Goal: Navigation & Orientation: Find specific page/section

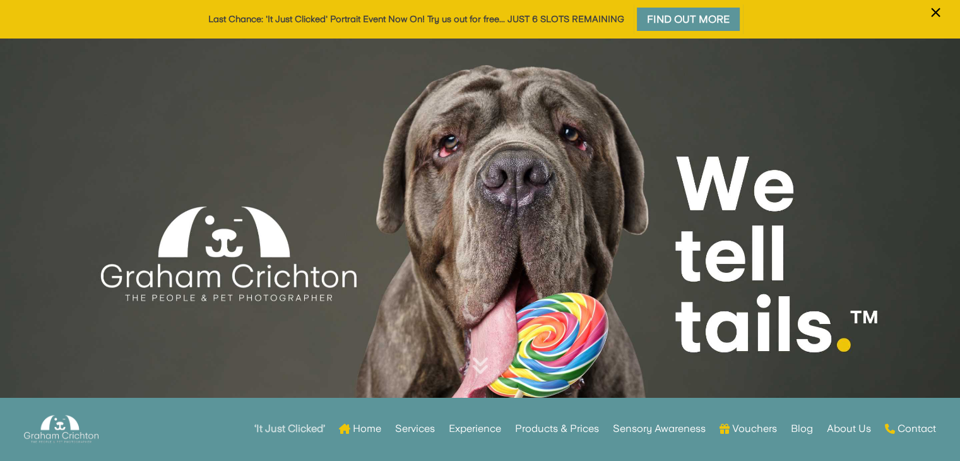
click at [289, 433] on strong "‘It Just Clicked’" at bounding box center [289, 428] width 71 height 9
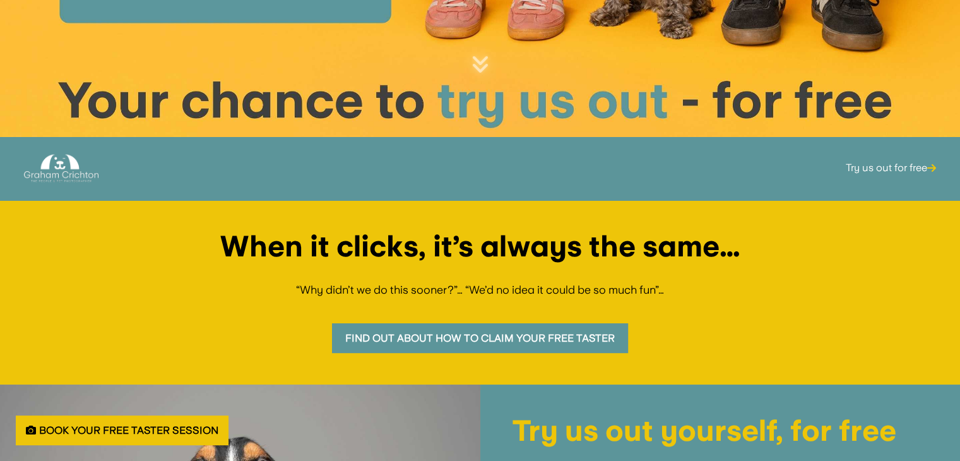
scroll to position [253, 0]
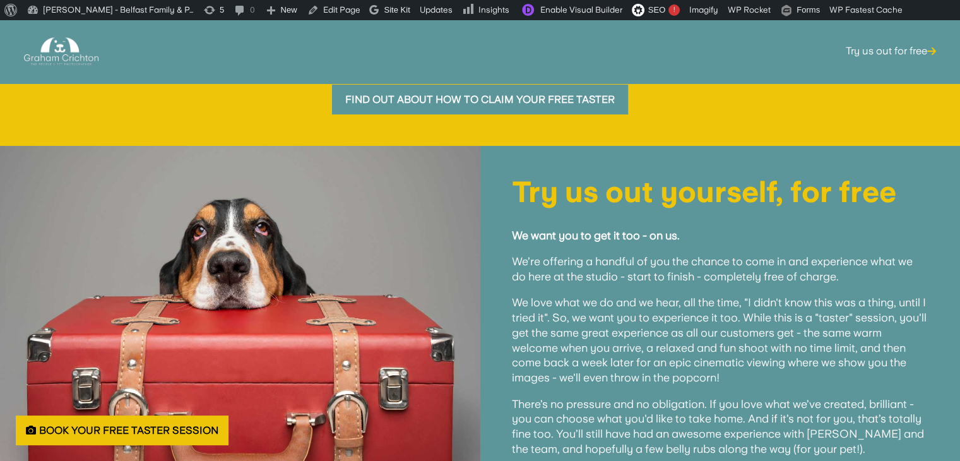
scroll to position [253, 0]
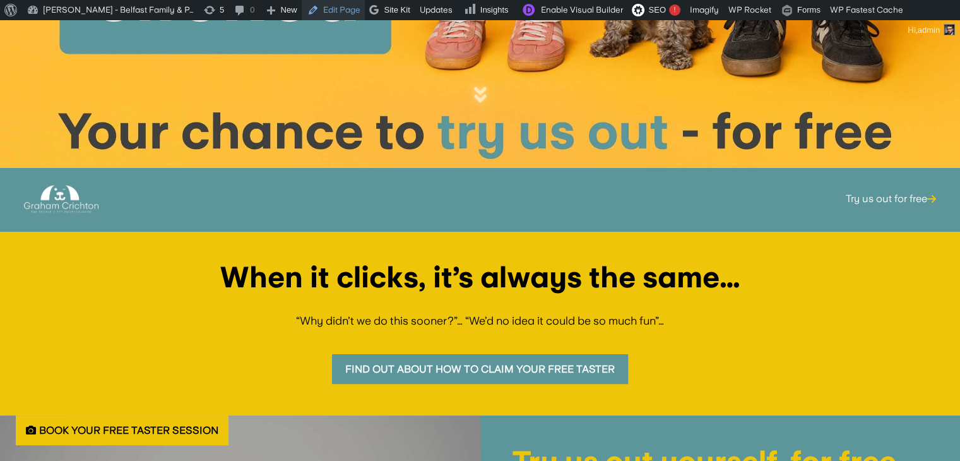
click at [328, 6] on link "Edit Page" at bounding box center [333, 10] width 63 height 20
